Goal: Transaction & Acquisition: Purchase product/service

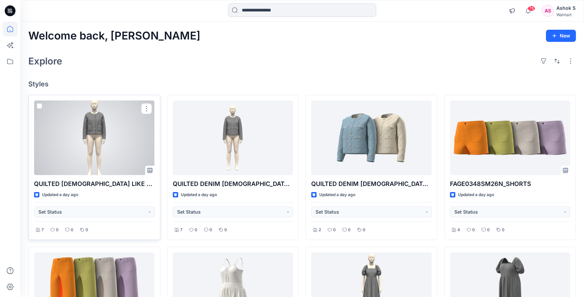
click at [109, 147] on div at bounding box center [94, 137] width 121 height 74
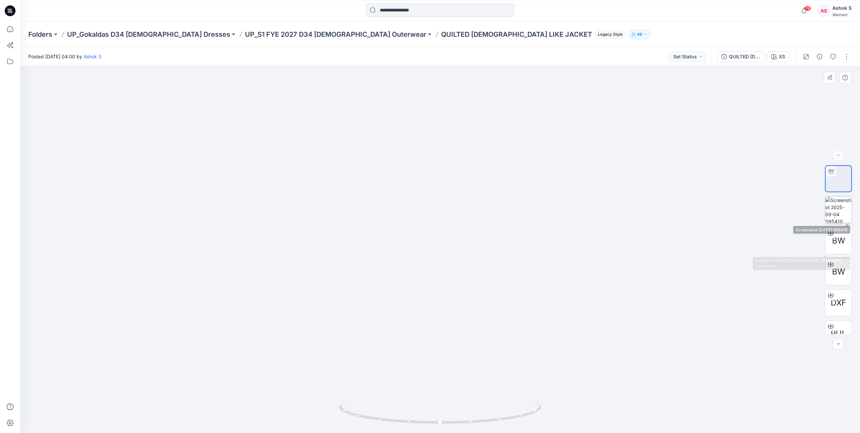
click at [589, 213] on img at bounding box center [838, 209] width 26 height 26
click at [589, 176] on img at bounding box center [838, 178] width 26 height 26
drag, startPoint x: 468, startPoint y: 157, endPoint x: 468, endPoint y: 262, distance: 104.1
click at [468, 23] on img at bounding box center [440, 23] width 657 height 0
drag, startPoint x: 499, startPoint y: 258, endPoint x: 463, endPoint y: 264, distance: 35.9
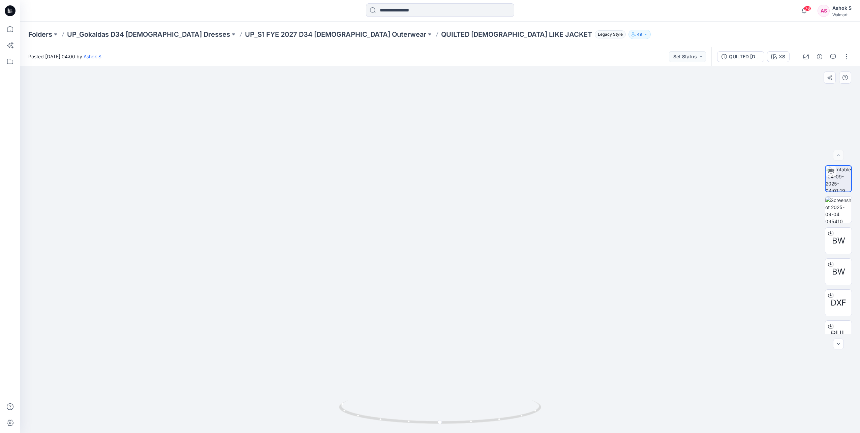
drag, startPoint x: 476, startPoint y: 231, endPoint x: 476, endPoint y: 245, distance: 14.5
click at [476, 245] on img at bounding box center [440, 238] width 657 height 387
click at [589, 59] on div "QUILTED [DEMOGRAPHIC_DATA] LIKE JACKET-XS-L" at bounding box center [744, 56] width 31 height 7
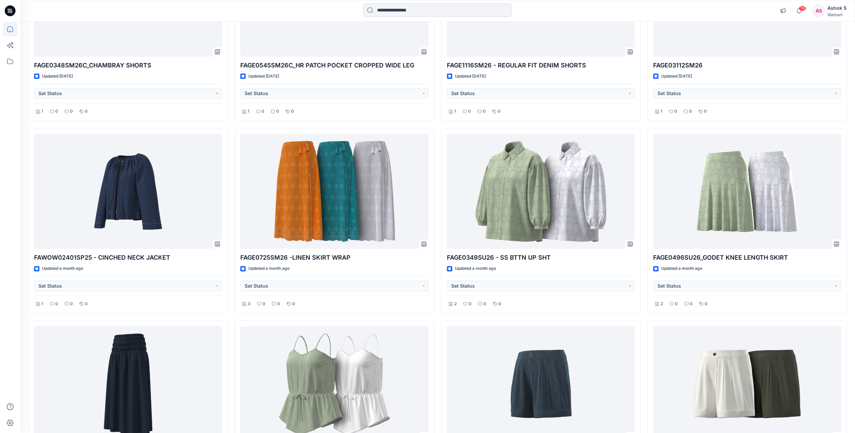
scroll to position [736, 0]
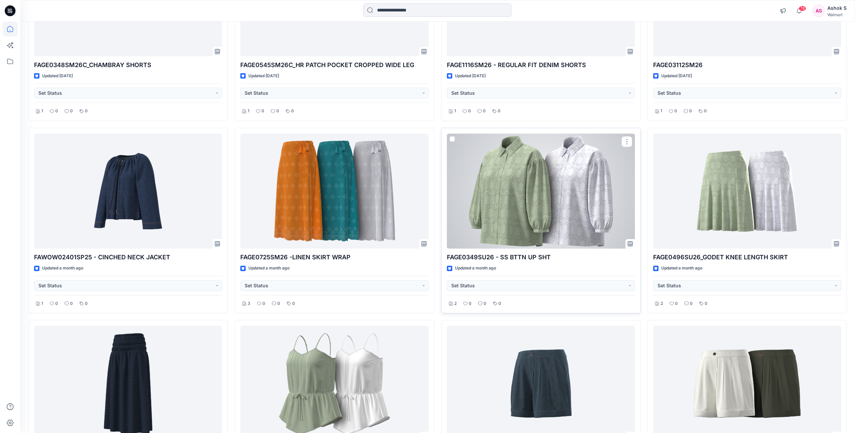
click at [571, 224] on div at bounding box center [541, 190] width 188 height 115
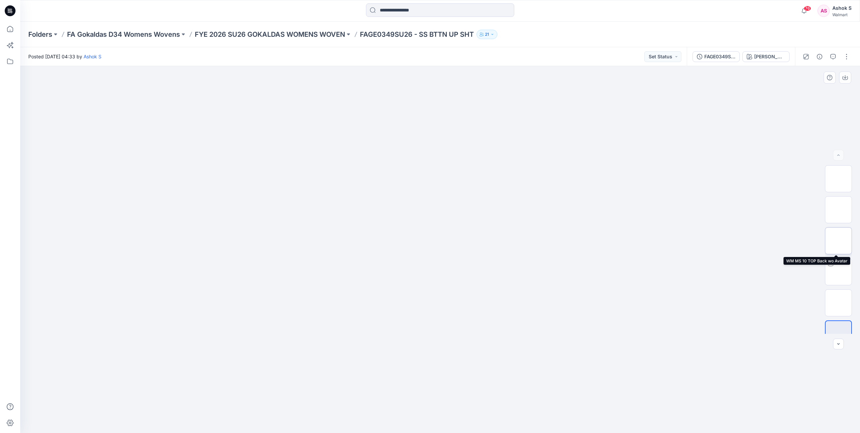
click at [838, 241] on img at bounding box center [838, 241] width 0 height 0
click at [838, 210] on img at bounding box center [838, 210] width 0 height 0
click at [838, 179] on img at bounding box center [838, 179] width 0 height 0
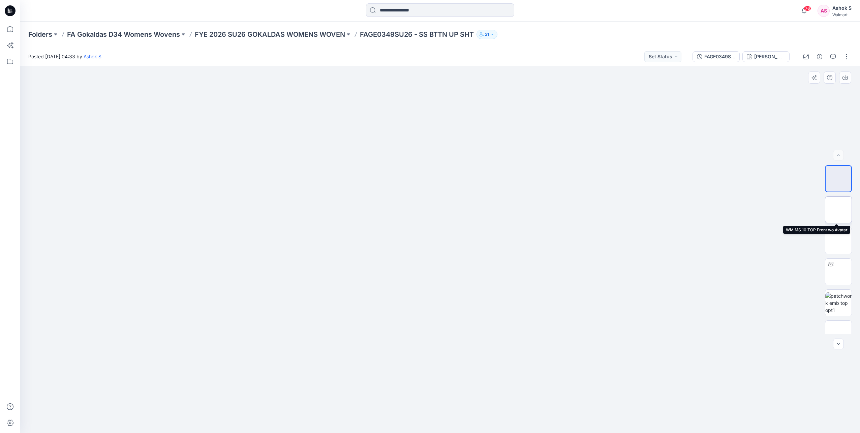
click at [838, 210] on img at bounding box center [838, 210] width 0 height 0
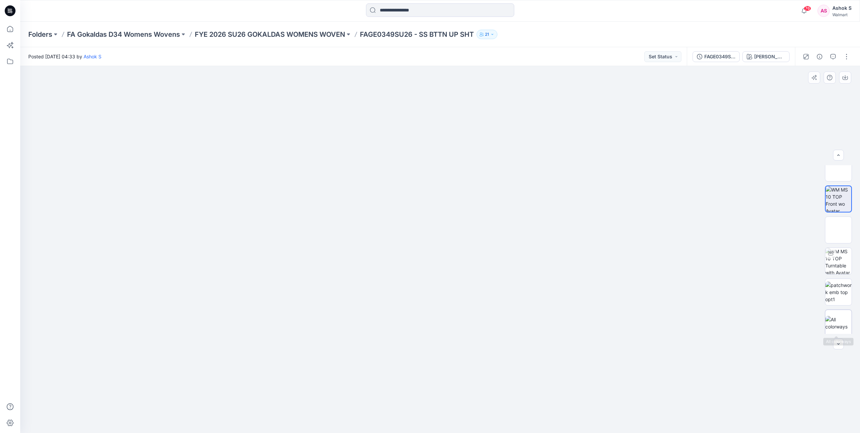
scroll to position [13, 0]
click at [837, 319] on img at bounding box center [838, 320] width 26 height 14
click at [718, 57] on div "FAGE0349SU26 - SS BTTN UP SHT" at bounding box center [719, 56] width 31 height 7
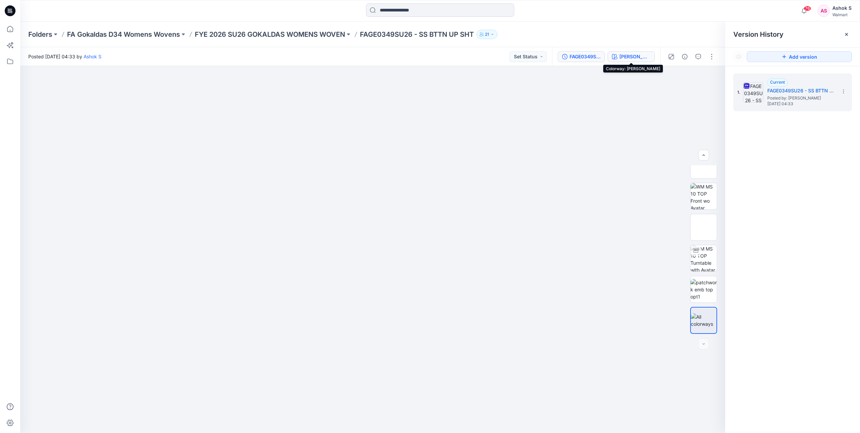
click at [632, 58] on div "JADE WHISPER" at bounding box center [634, 56] width 31 height 7
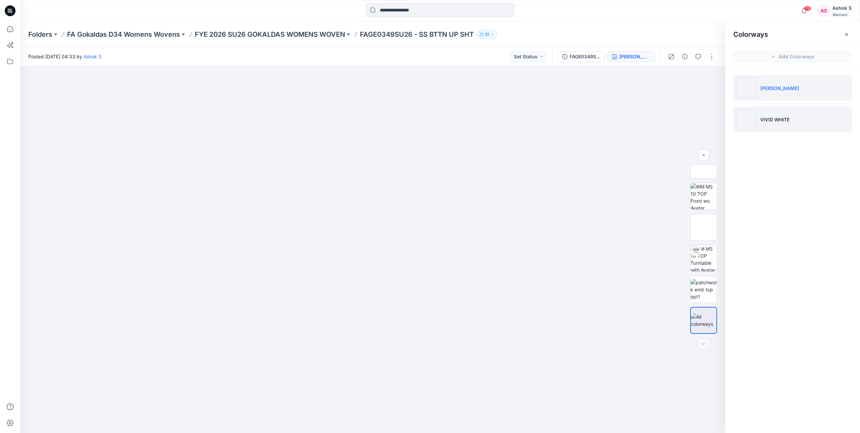
click at [761, 118] on p "VIVID WHITE" at bounding box center [774, 119] width 29 height 7
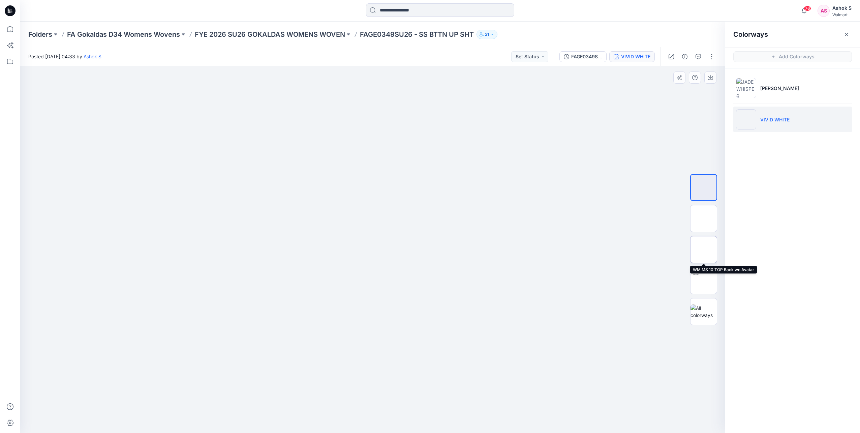
click at [704, 249] on img at bounding box center [704, 249] width 0 height 0
click at [704, 218] on img at bounding box center [704, 218] width 0 height 0
click at [704, 187] on img at bounding box center [704, 187] width 0 height 0
click at [705, 285] on img at bounding box center [704, 280] width 26 height 26
drag, startPoint x: 525, startPoint y: 300, endPoint x: 577, endPoint y: 325, distance: 57.7
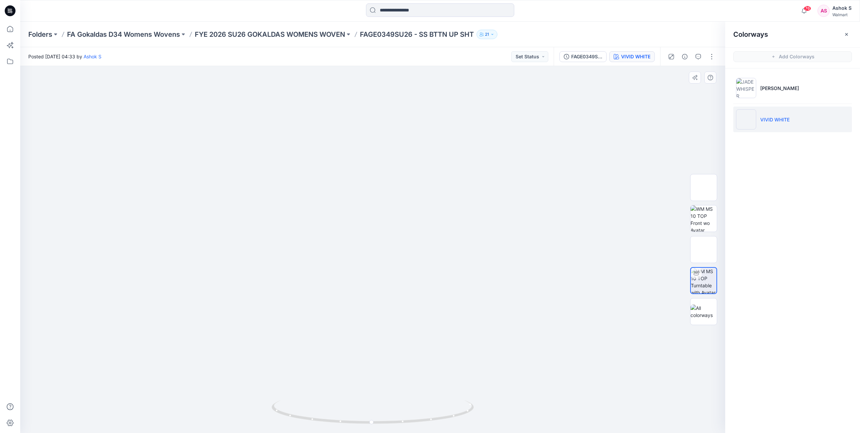
drag, startPoint x: 577, startPoint y: 325, endPoint x: 497, endPoint y: 285, distance: 89.2
click at [497, 285] on div at bounding box center [372, 249] width 705 height 367
